Goal: Check status: Check status

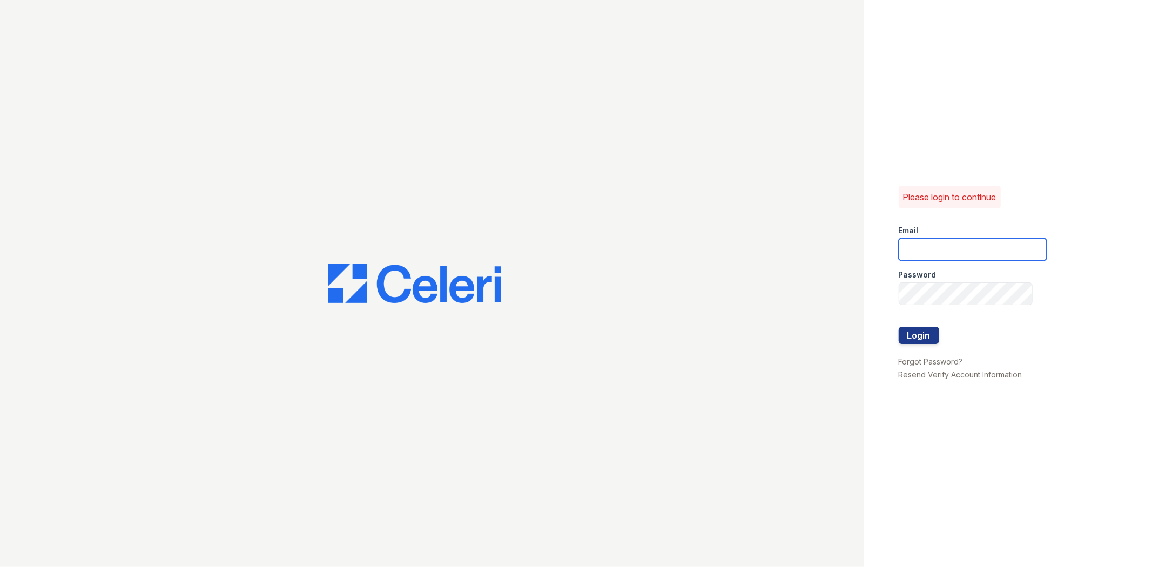
click at [984, 251] on input "email" at bounding box center [973, 249] width 148 height 23
type input "gmarchese@trinity-pm.com"
click at [899, 327] on button "Login" at bounding box center [919, 335] width 41 height 17
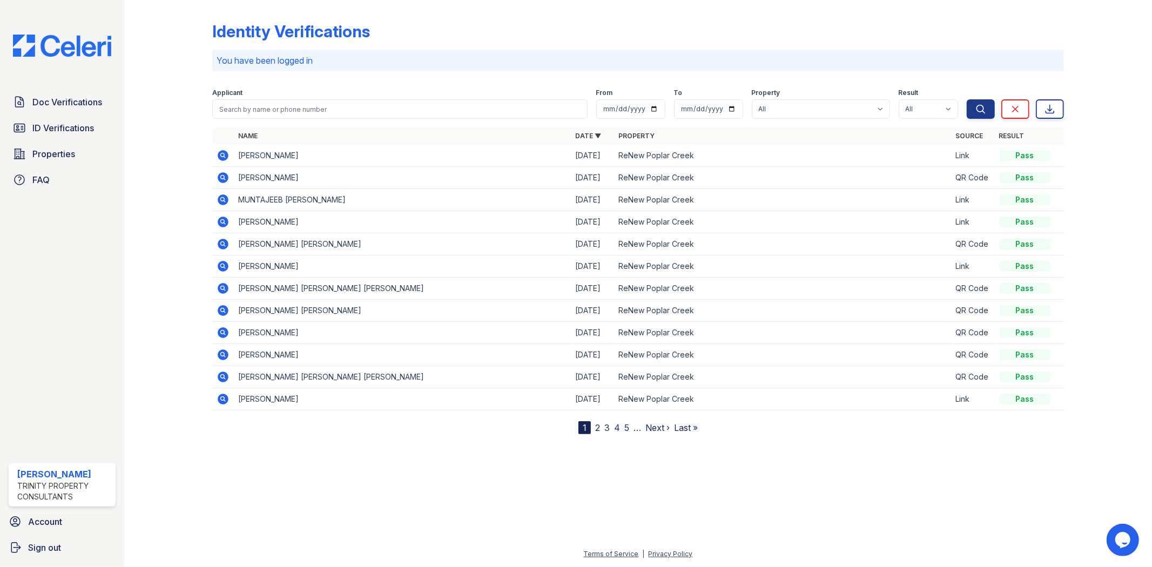
click at [224, 194] on icon at bounding box center [223, 199] width 13 height 13
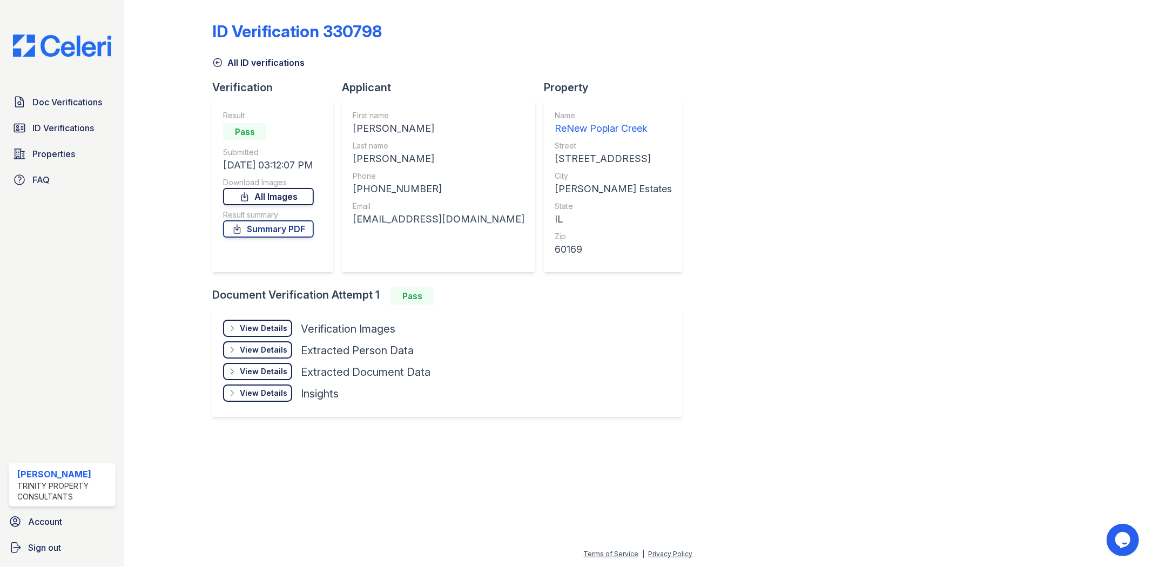
click at [273, 198] on link "All Images" at bounding box center [268, 196] width 91 height 17
click at [262, 230] on link "Summary PDF" at bounding box center [268, 228] width 91 height 17
click at [83, 108] on span "Doc Verifications" at bounding box center [67, 102] width 70 height 13
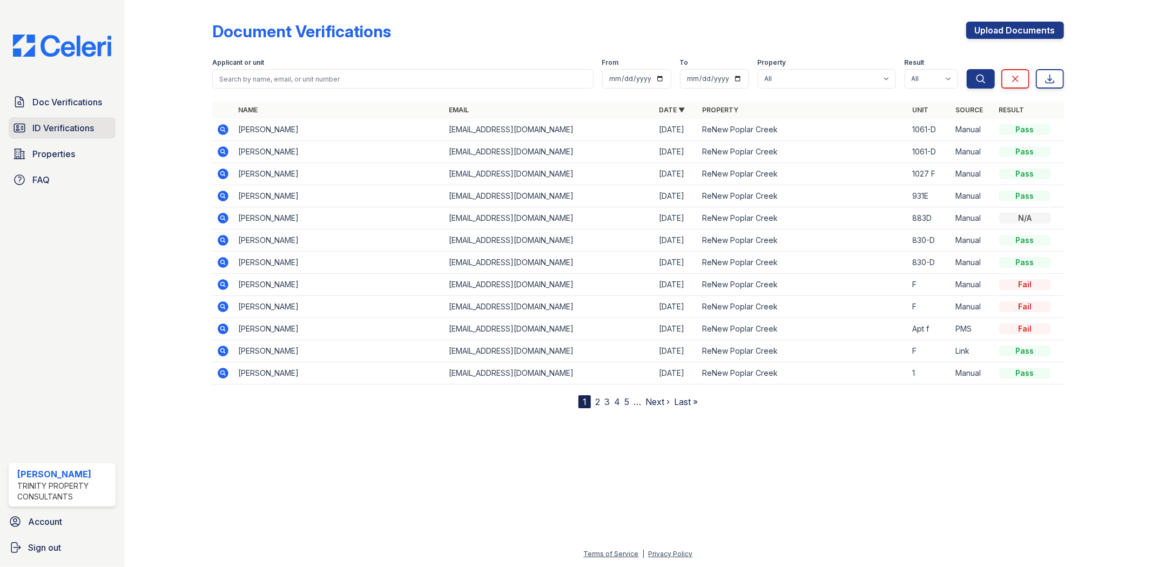
click at [95, 123] on link "ID Verifications" at bounding box center [62, 128] width 107 height 22
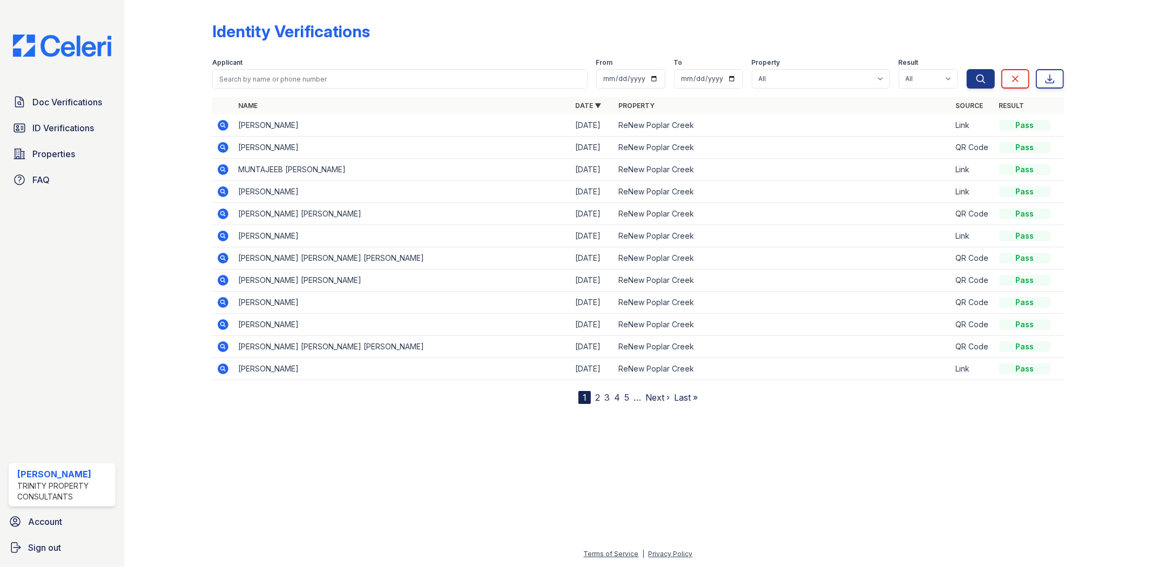
click at [225, 171] on icon at bounding box center [223, 169] width 13 height 13
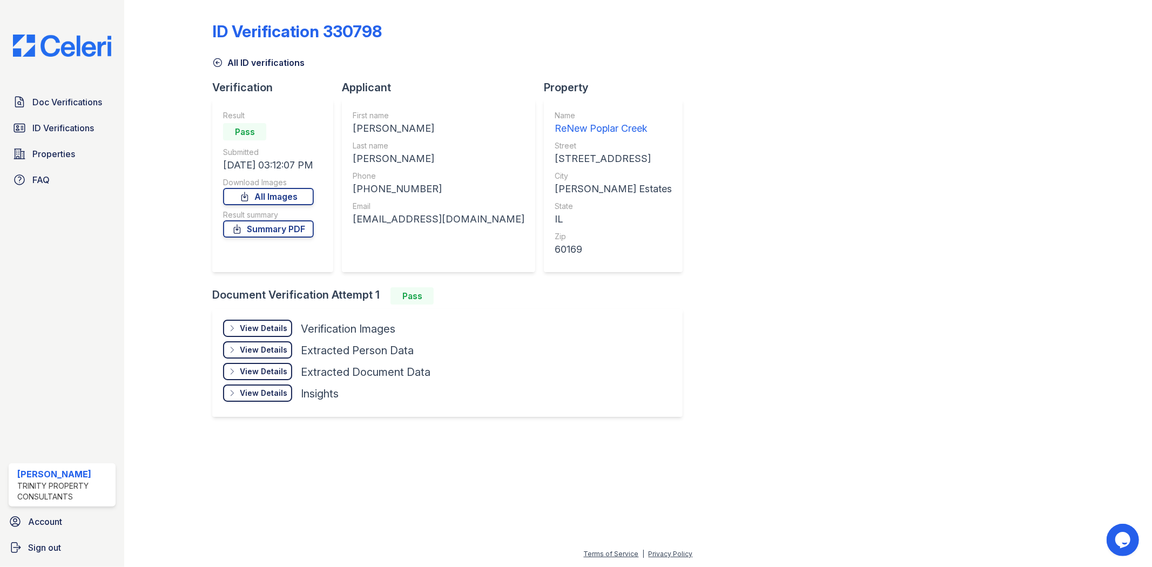
click at [217, 60] on icon at bounding box center [217, 62] width 11 height 11
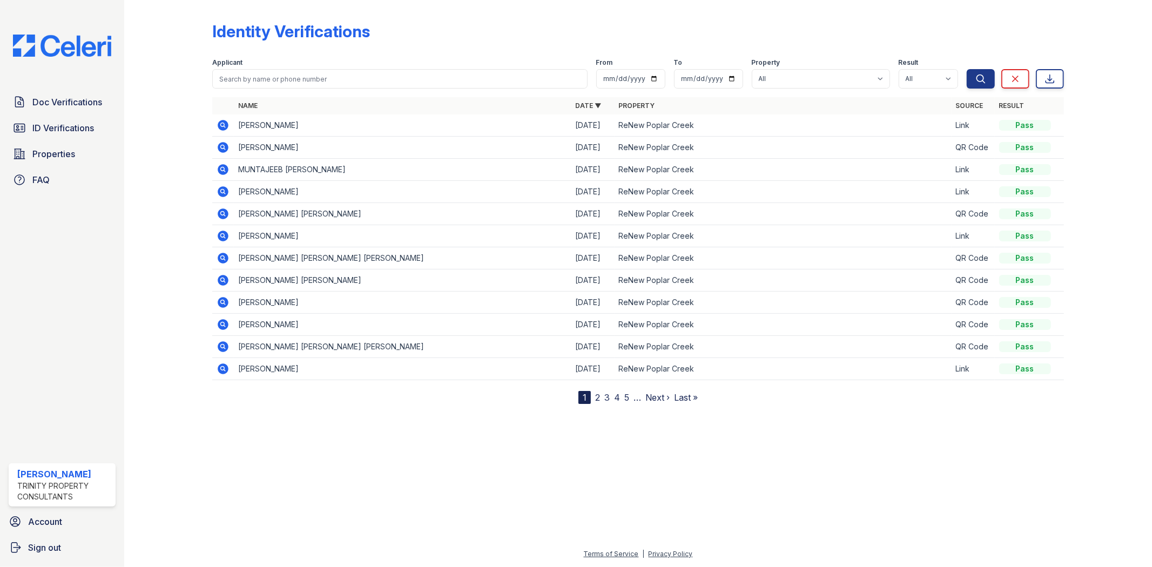
click at [224, 124] on icon at bounding box center [223, 125] width 13 height 13
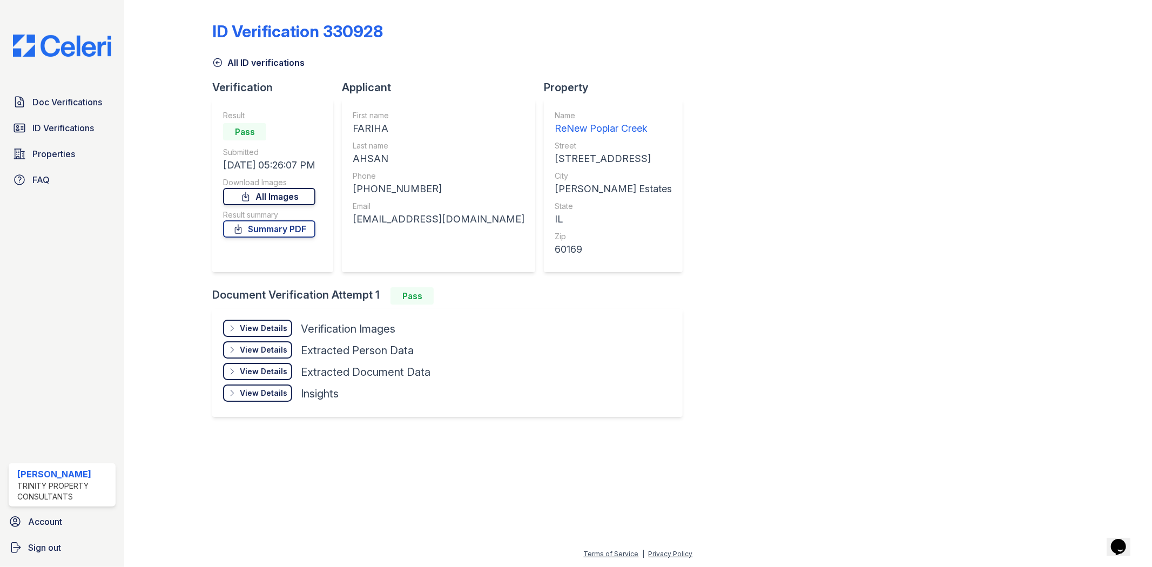
click at [266, 193] on link "All Images" at bounding box center [269, 196] width 92 height 17
click at [267, 231] on link "Summary PDF" at bounding box center [269, 228] width 92 height 17
